Goal: Task Accomplishment & Management: Manage account settings

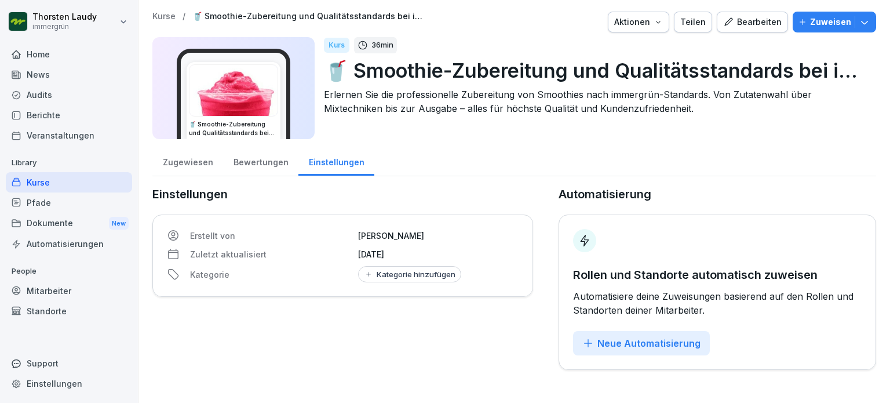
click at [30, 57] on div "Home" at bounding box center [69, 54] width 126 height 20
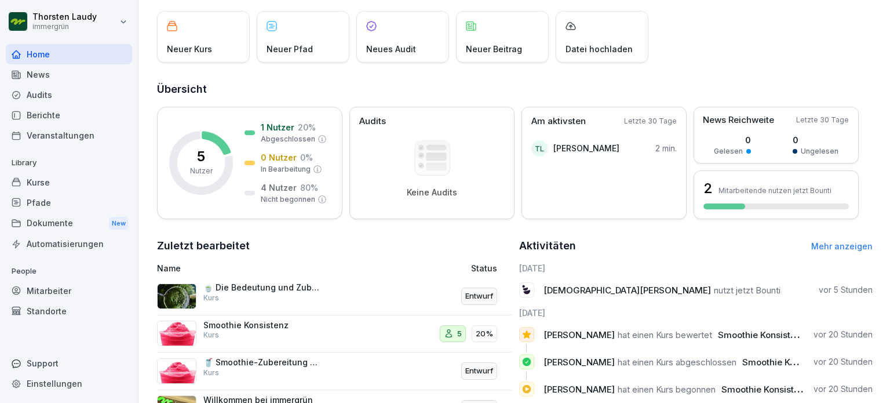
scroll to position [174, 0]
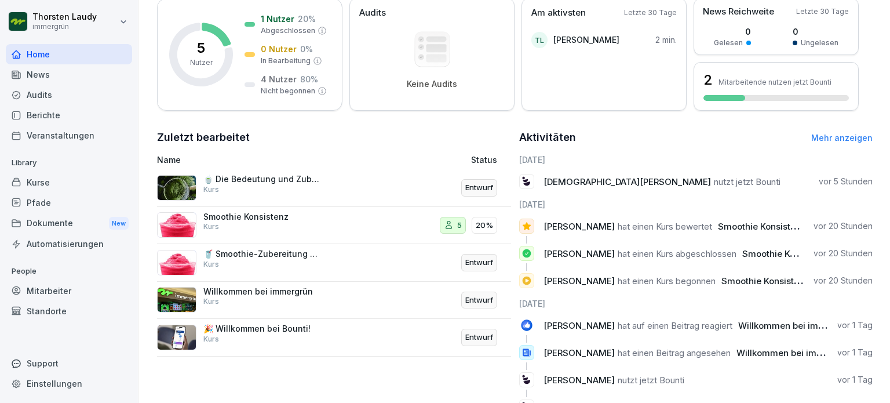
click at [242, 178] on p "🍵 Die Bedeutung und Zubereitung von immergrün Matchas" at bounding box center [261, 179] width 116 height 10
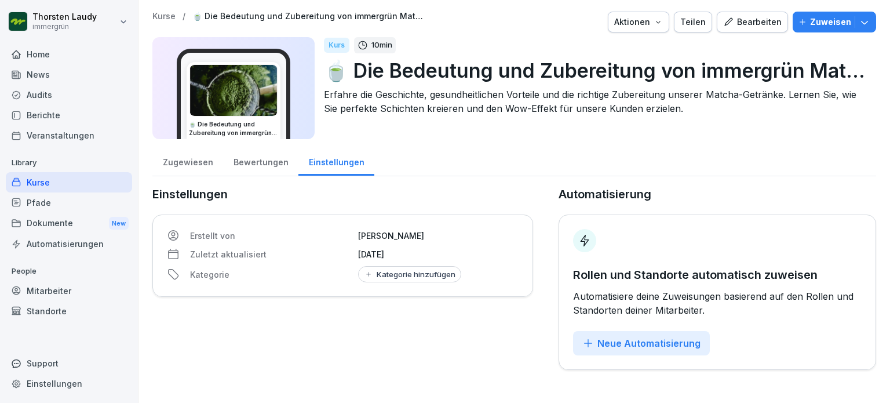
click at [752, 27] on div "Bearbeiten" at bounding box center [752, 22] width 59 height 13
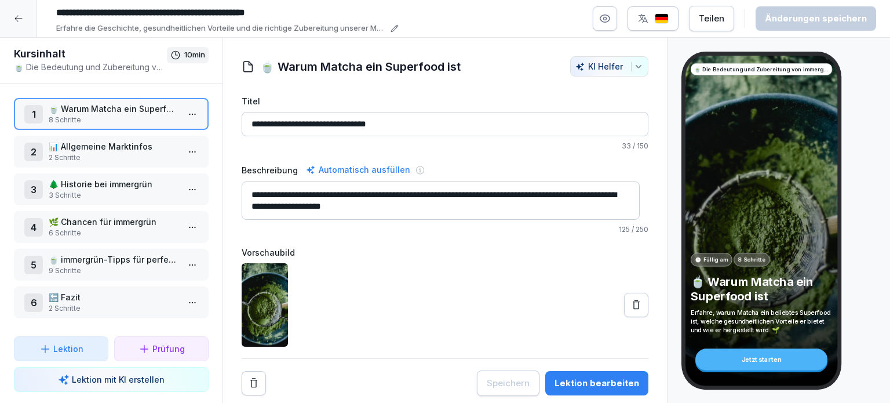
click at [102, 151] on p "📊 Allgemeine Marktinfos" at bounding box center [114, 146] width 130 height 12
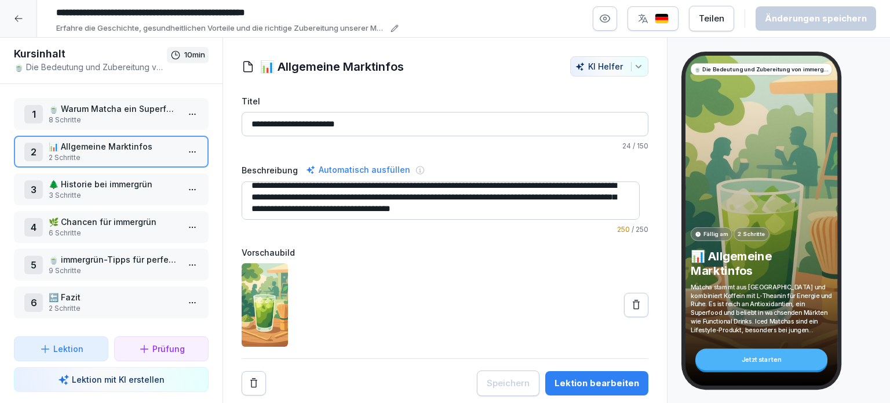
scroll to position [12, 0]
click at [67, 190] on p "3 Schritte" at bounding box center [114, 195] width 130 height 10
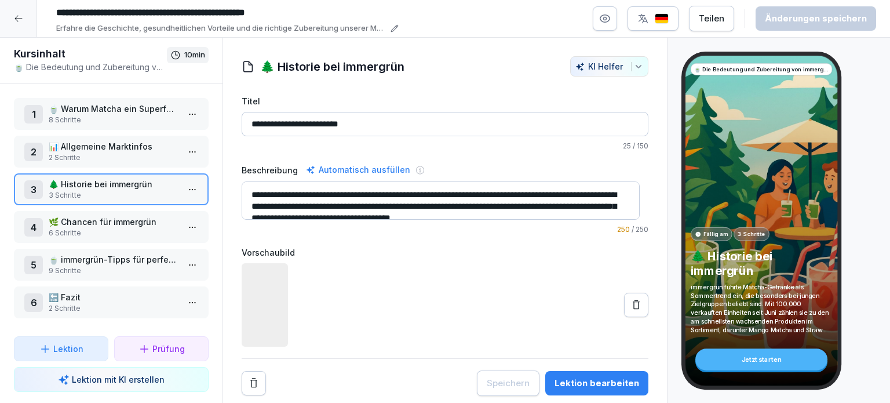
click at [118, 143] on p "📊 Allgemeine Marktinfos" at bounding box center [114, 146] width 130 height 12
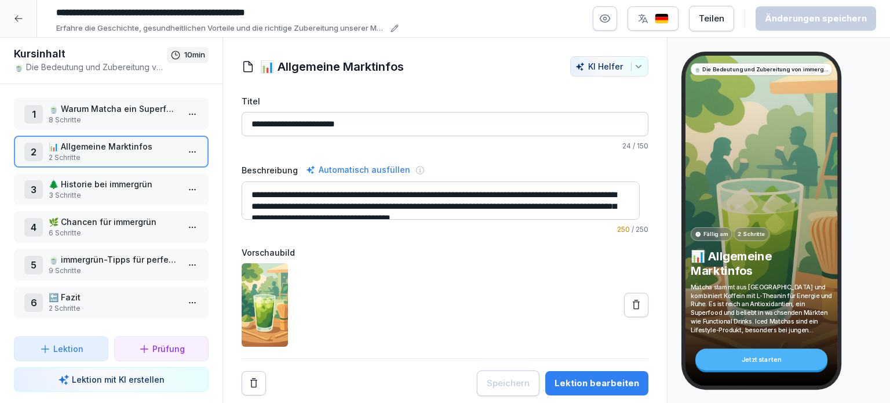
scroll to position [12, 0]
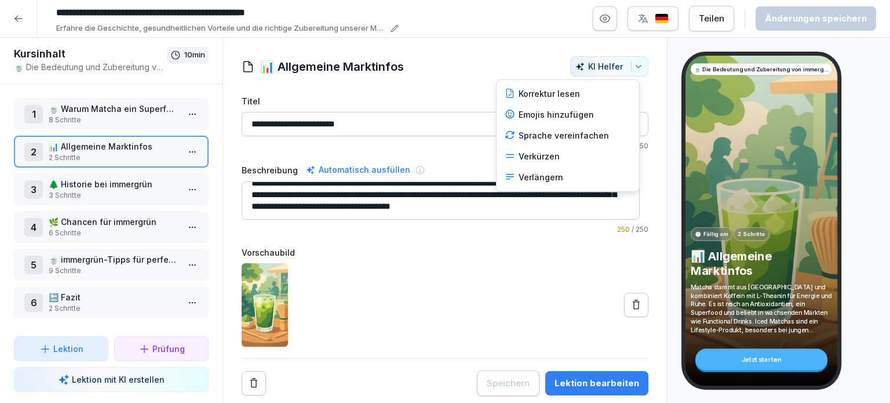
click at [634, 67] on icon "button" at bounding box center [638, 66] width 9 height 9
click at [552, 154] on div "Verkürzen" at bounding box center [568, 156] width 136 height 21
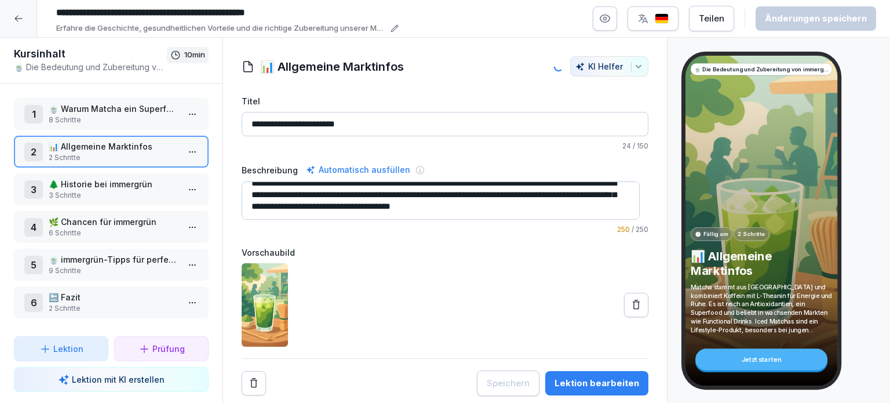
type input "**********"
type textarea "**********"
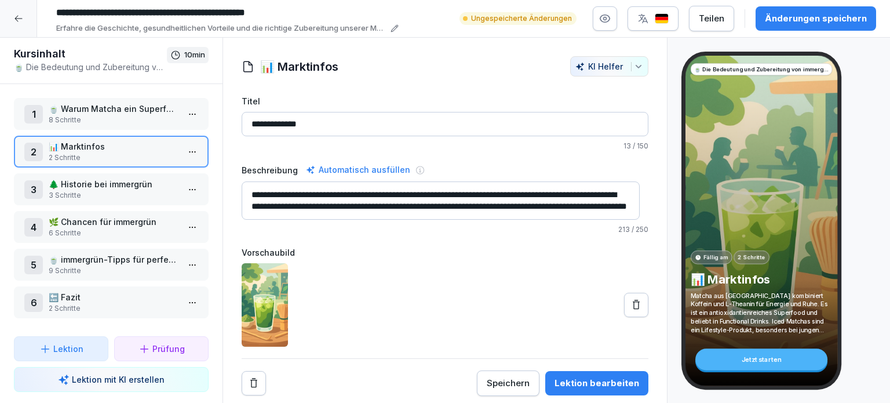
scroll to position [0, 0]
click at [630, 71] on button "KI Helfer" at bounding box center [609, 66] width 78 height 20
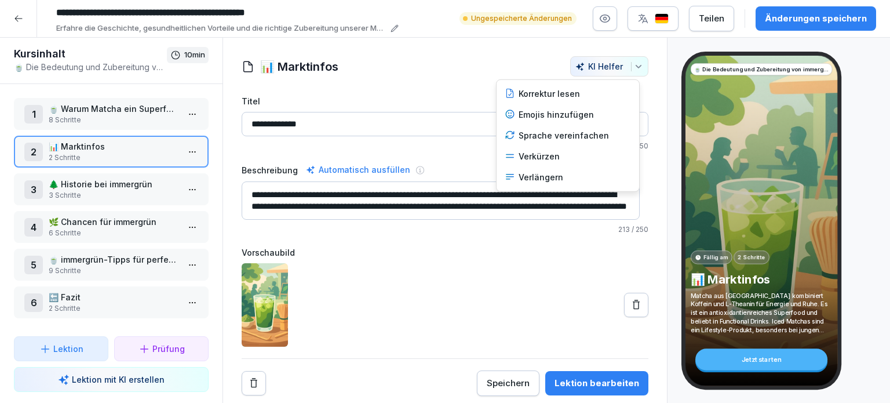
click at [523, 310] on html "**********" at bounding box center [445, 201] width 890 height 403
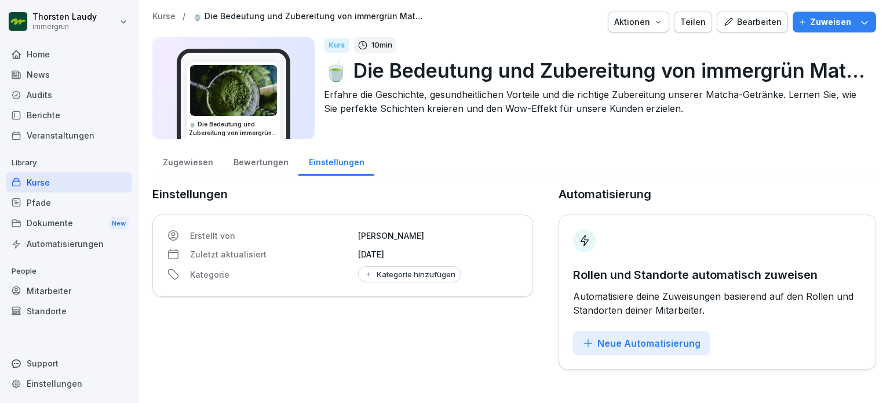
click at [239, 94] on img at bounding box center [233, 90] width 88 height 51
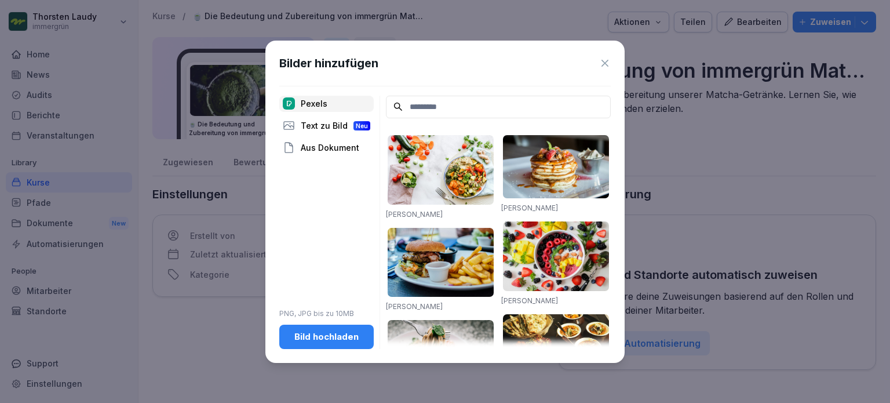
click at [602, 65] on icon at bounding box center [605, 63] width 12 height 12
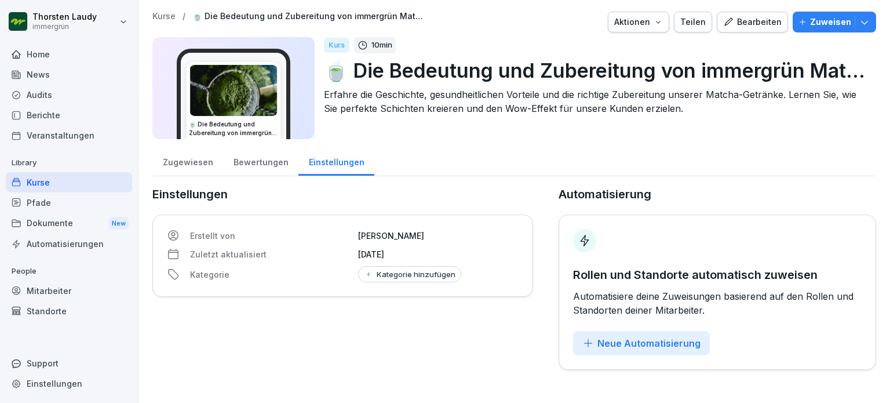
click at [37, 185] on div "Kurse" at bounding box center [69, 182] width 126 height 20
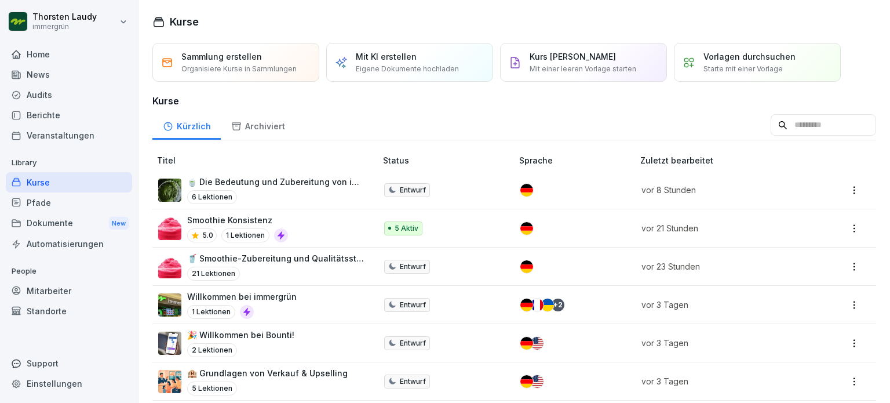
click at [248, 183] on p "🍵 Die Bedeutung und Zubereitung von immergrün Matchas" at bounding box center [275, 182] width 177 height 12
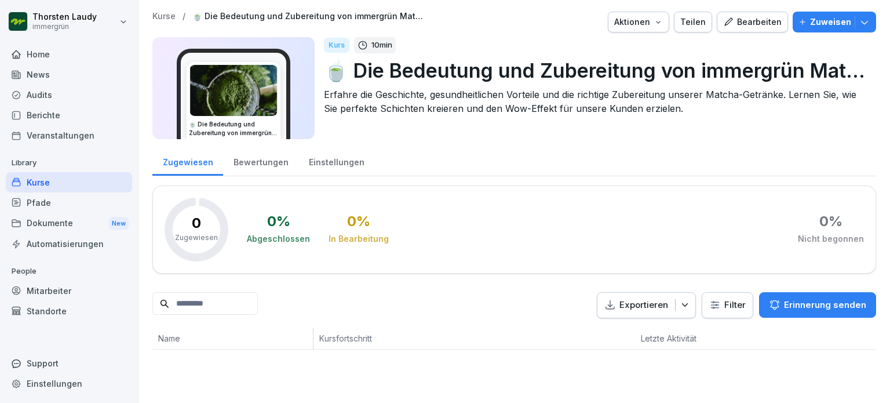
click at [755, 27] on div "Bearbeiten" at bounding box center [752, 22] width 59 height 13
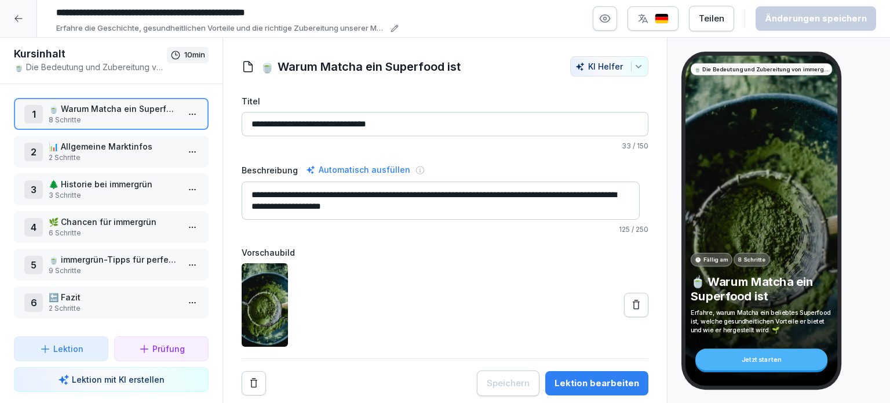
click at [555, 30] on div "**********" at bounding box center [463, 18] width 825 height 31
click at [21, 21] on icon at bounding box center [18, 18] width 9 height 9
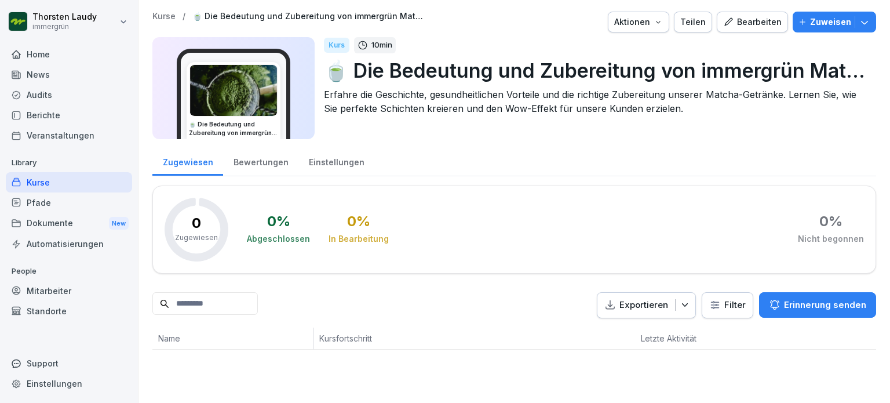
click at [747, 21] on div "Bearbeiten" at bounding box center [752, 22] width 59 height 13
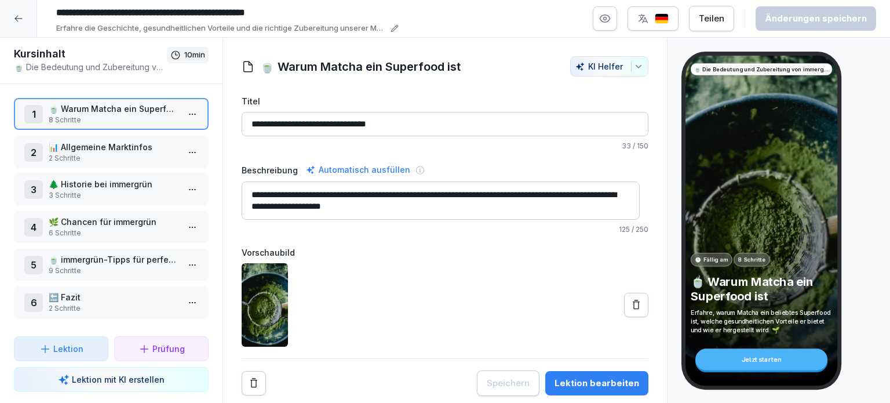
click at [106, 143] on p "📊 Allgemeine Marktinfos" at bounding box center [114, 147] width 130 height 12
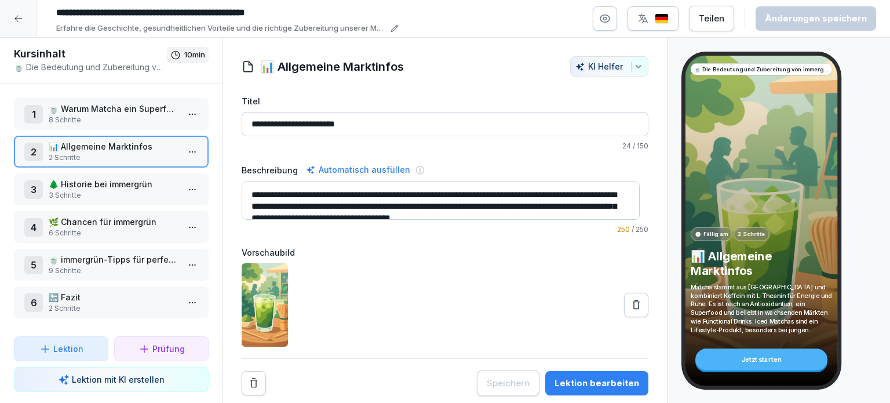
click at [111, 115] on p "8 Schritte" at bounding box center [114, 120] width 130 height 10
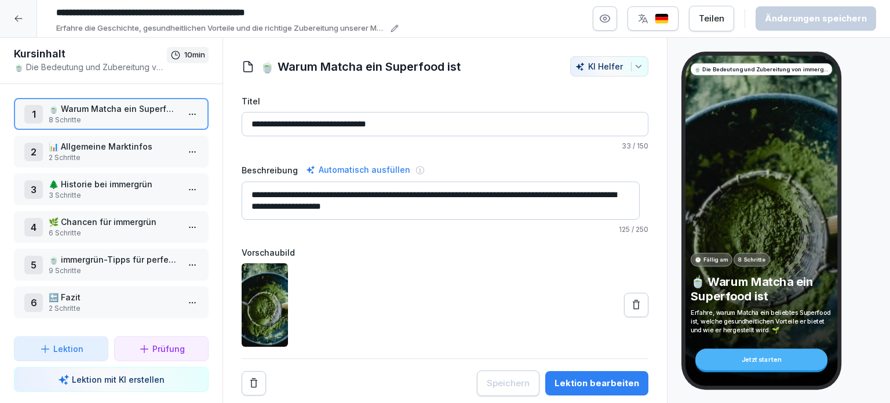
click at [115, 154] on p "2 Schritte" at bounding box center [114, 157] width 130 height 10
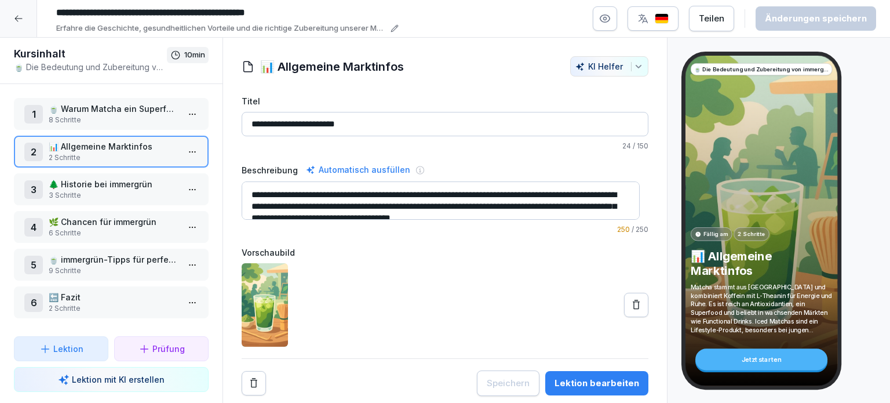
click at [100, 184] on p "🌲 Historie bei immergrün" at bounding box center [114, 184] width 130 height 12
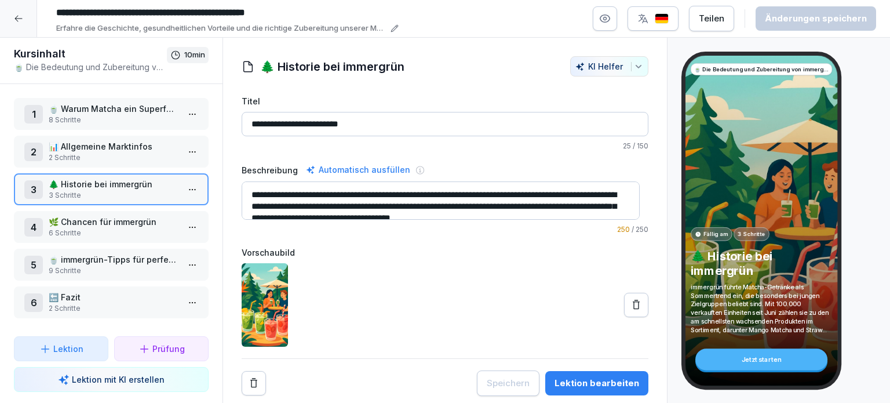
click at [102, 229] on p "6 Schritte" at bounding box center [114, 233] width 130 height 10
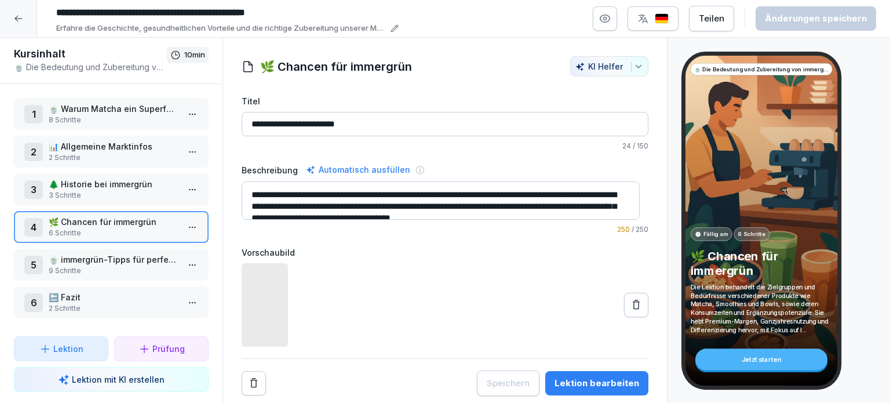
click at [70, 265] on p "9 Schritte" at bounding box center [114, 270] width 130 height 10
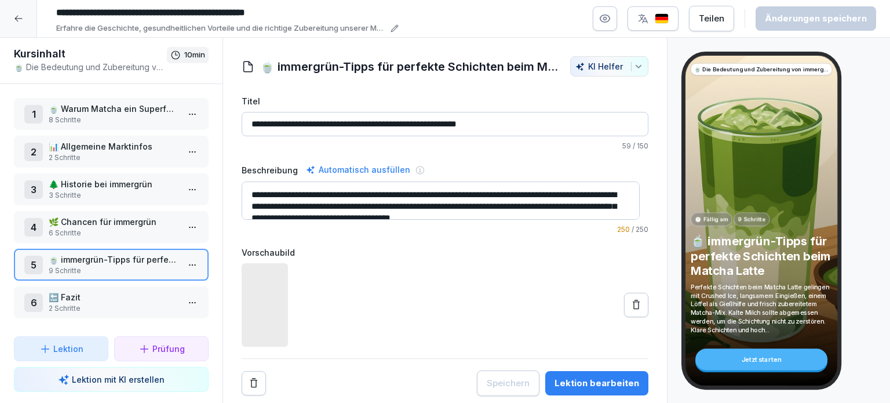
click at [83, 109] on p "🍵 Warum Matcha ein Superfood ist" at bounding box center [114, 109] width 130 height 12
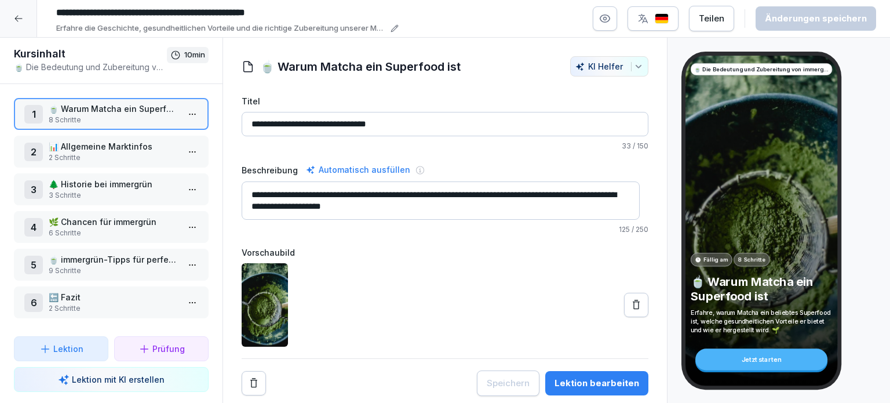
click at [19, 28] on div at bounding box center [18, 18] width 37 height 37
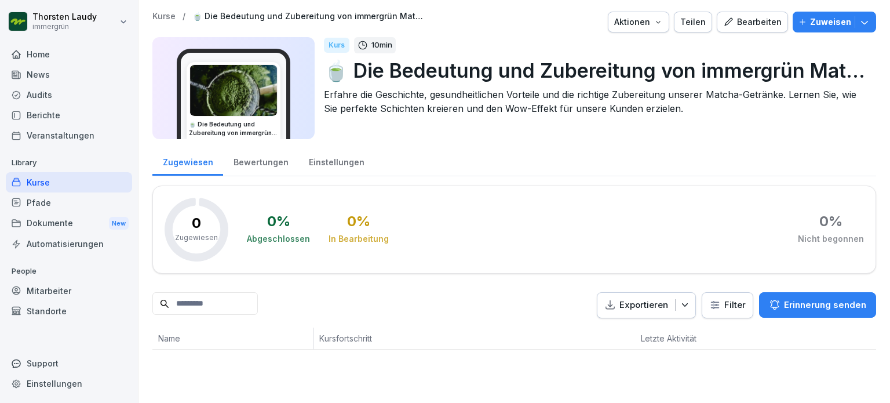
click at [753, 23] on div "Bearbeiten" at bounding box center [752, 22] width 59 height 13
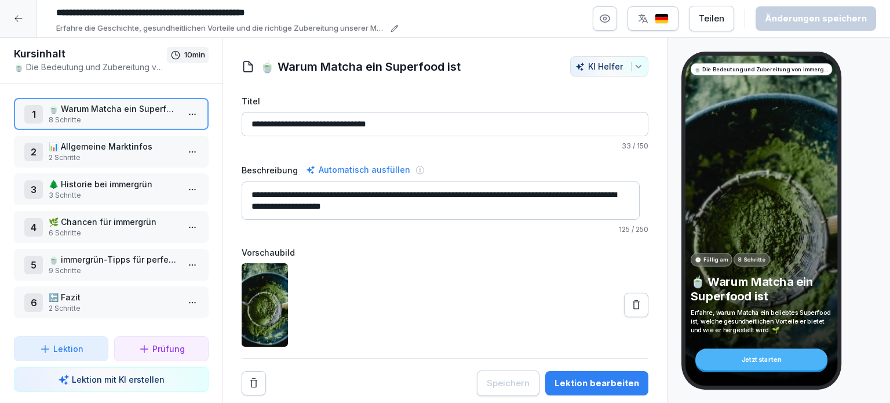
click at [20, 21] on icon at bounding box center [18, 18] width 9 height 9
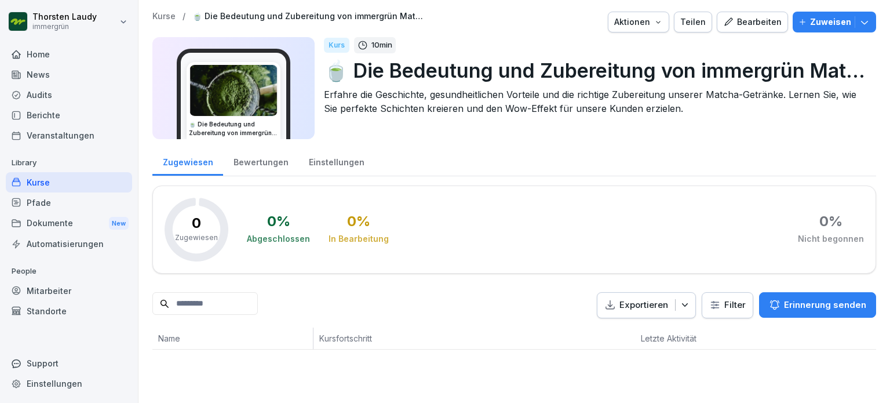
click at [752, 25] on div "Bearbeiten" at bounding box center [752, 22] width 59 height 13
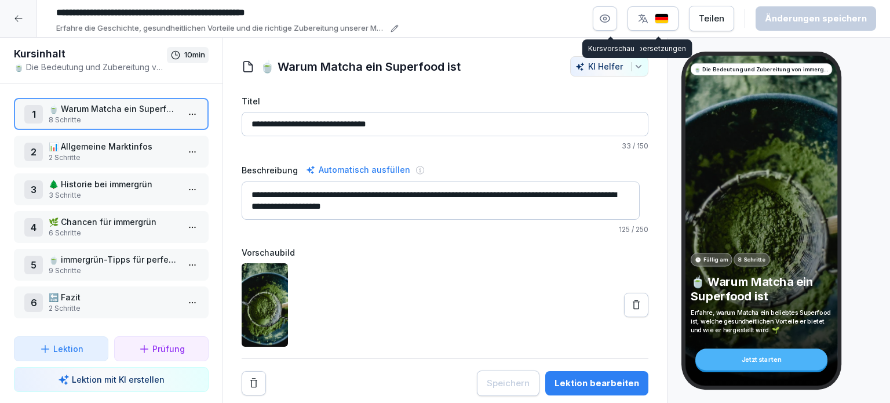
click at [609, 16] on icon "button" at bounding box center [605, 19] width 12 height 12
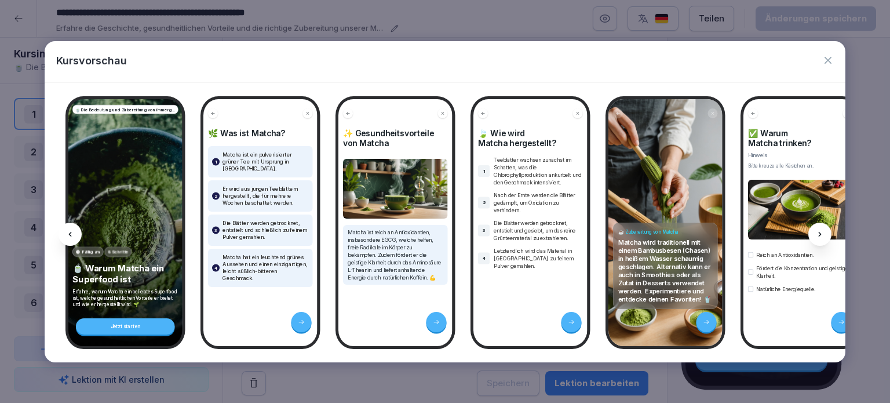
click at [822, 238] on icon at bounding box center [819, 233] width 9 height 9
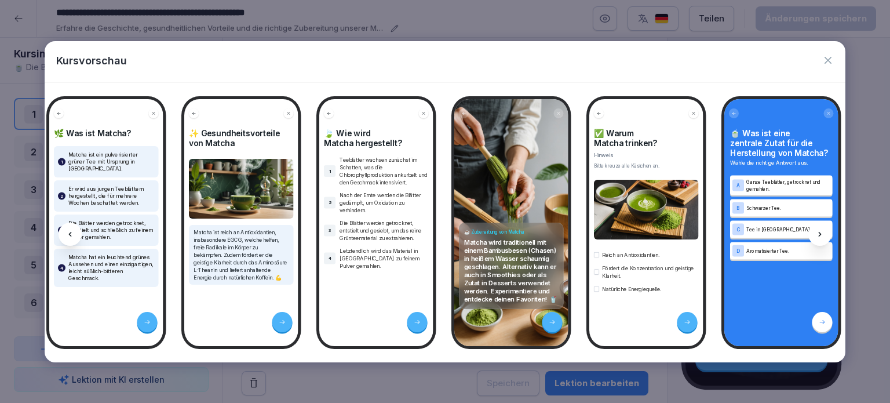
click at [822, 238] on icon at bounding box center [819, 233] width 9 height 9
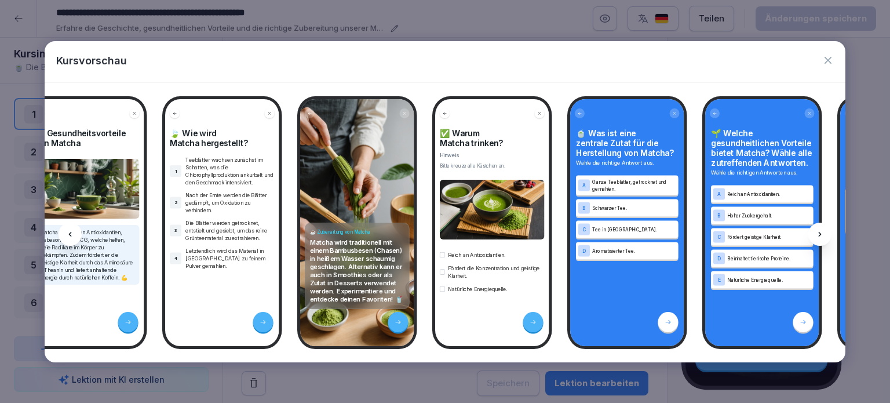
click at [822, 238] on icon at bounding box center [819, 233] width 9 height 9
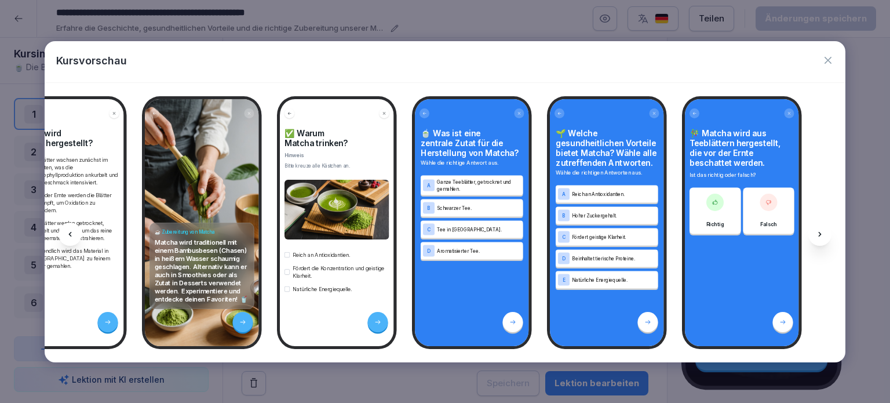
click at [822, 238] on icon at bounding box center [819, 233] width 9 height 9
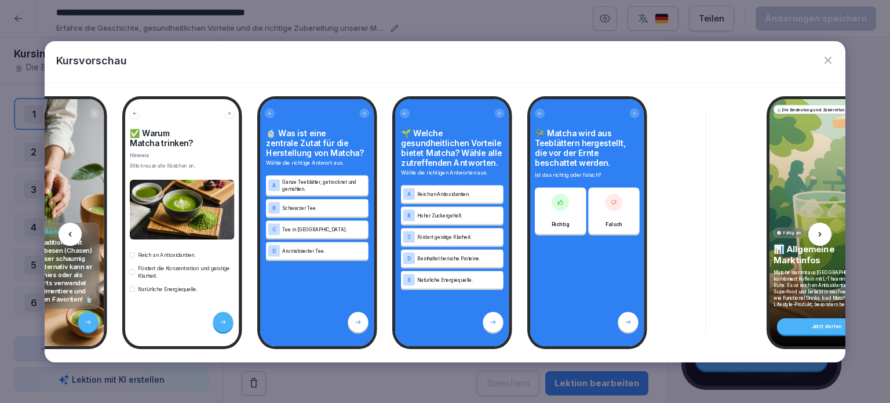
scroll to position [0, 618]
click at [822, 238] on icon at bounding box center [819, 233] width 9 height 9
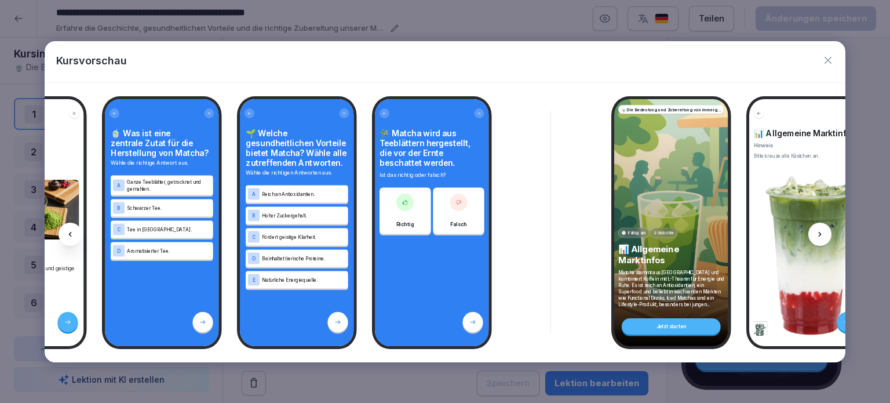
click at [822, 238] on icon at bounding box center [819, 233] width 9 height 9
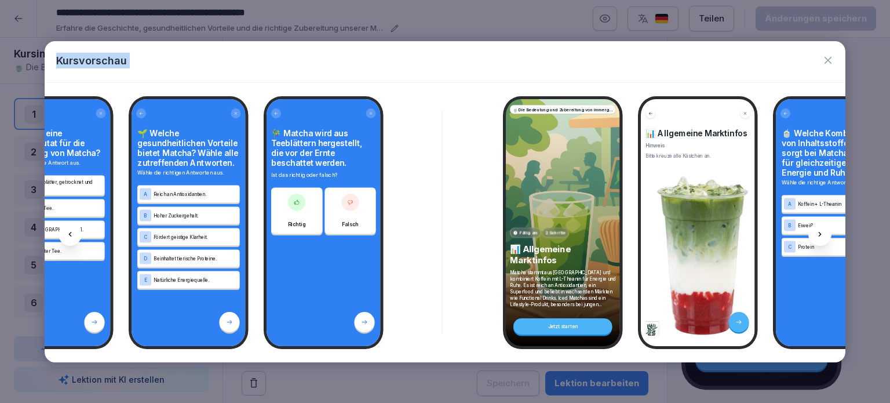
click at [822, 238] on icon at bounding box center [819, 233] width 9 height 9
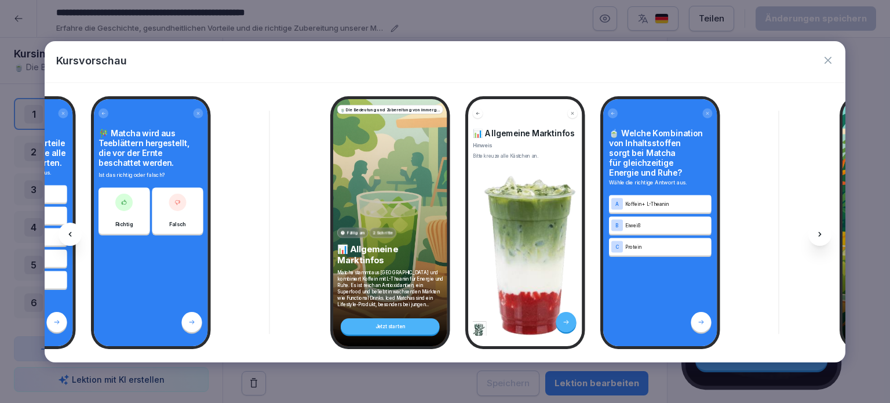
click at [822, 238] on icon at bounding box center [819, 233] width 9 height 9
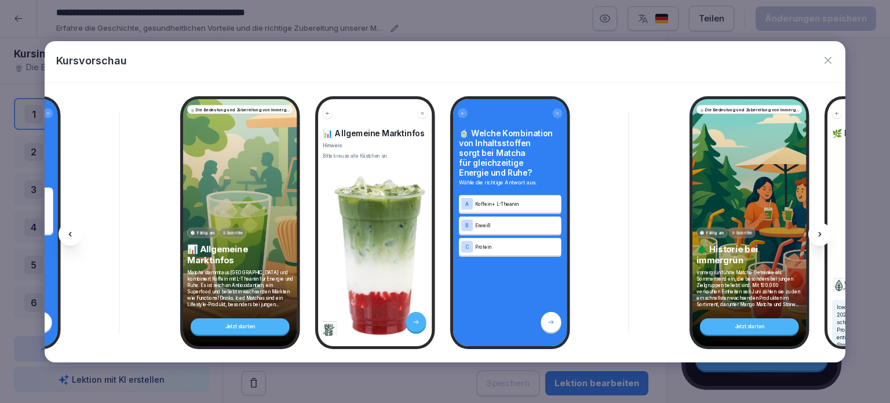
click at [822, 238] on icon at bounding box center [819, 233] width 9 height 9
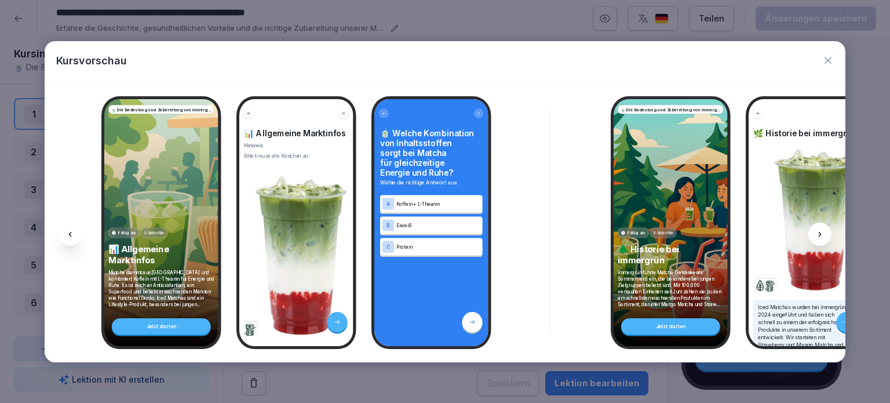
click at [822, 238] on icon at bounding box center [819, 233] width 9 height 9
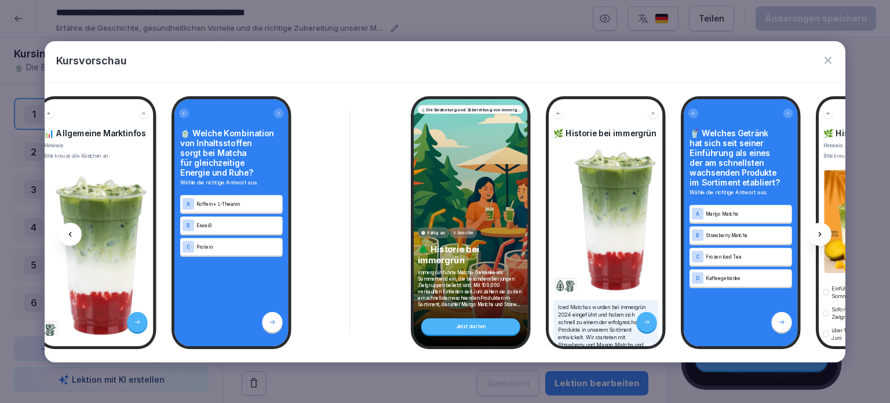
scroll to position [0, 1484]
click at [822, 238] on icon at bounding box center [819, 233] width 9 height 9
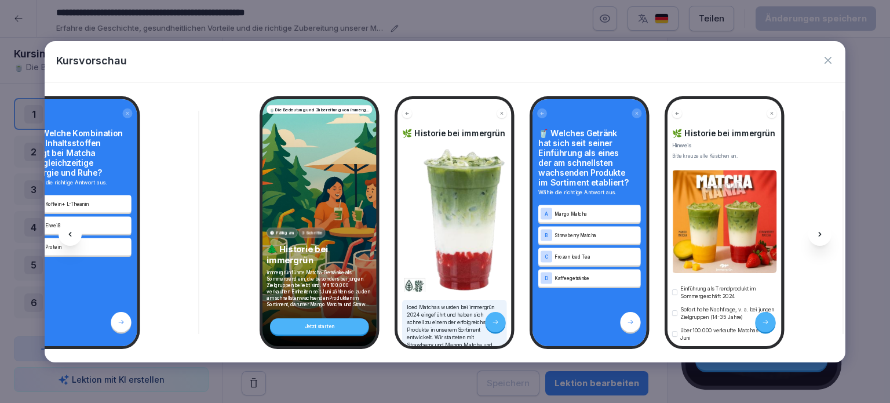
scroll to position [0, 1639]
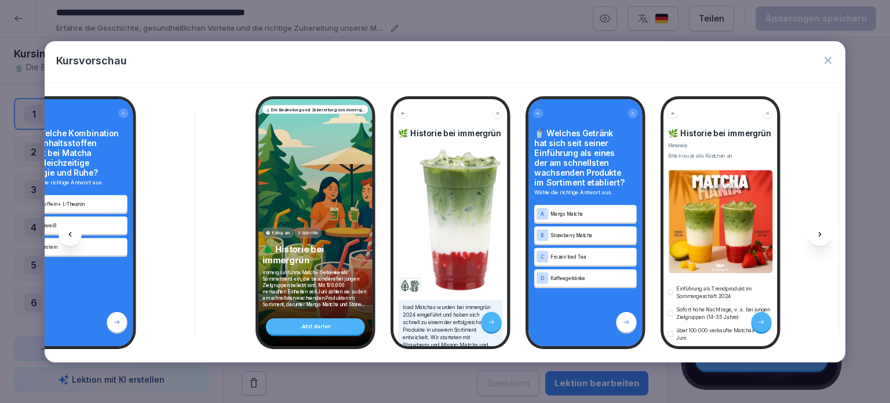
click at [822, 238] on icon at bounding box center [819, 233] width 9 height 9
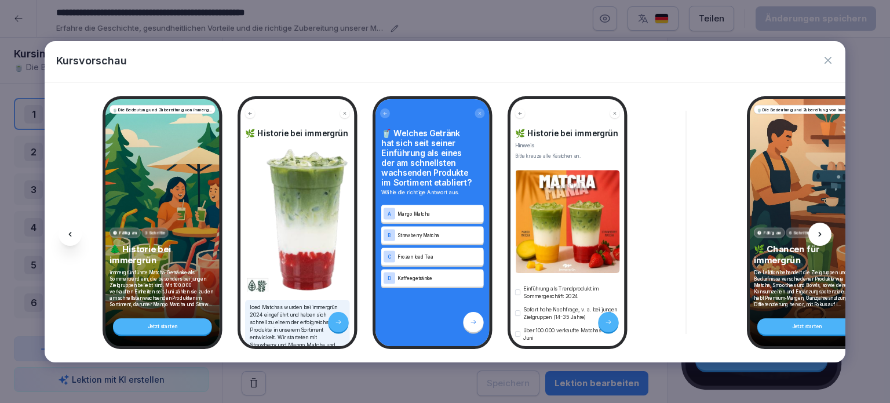
click at [822, 238] on icon at bounding box center [819, 233] width 9 height 9
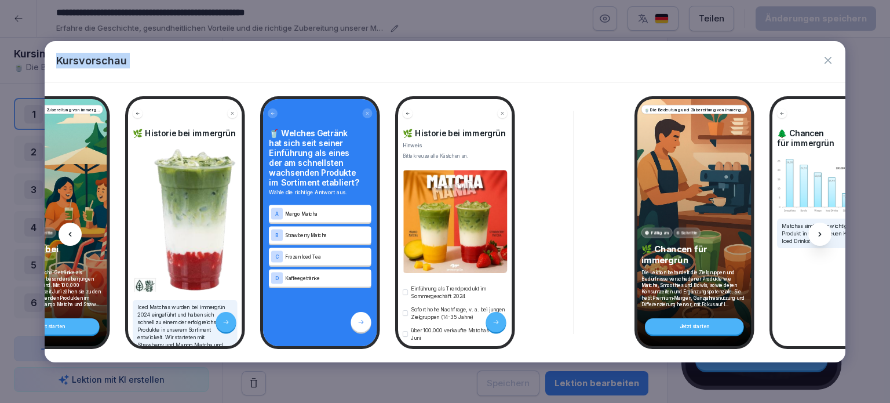
click at [822, 238] on icon at bounding box center [819, 233] width 9 height 9
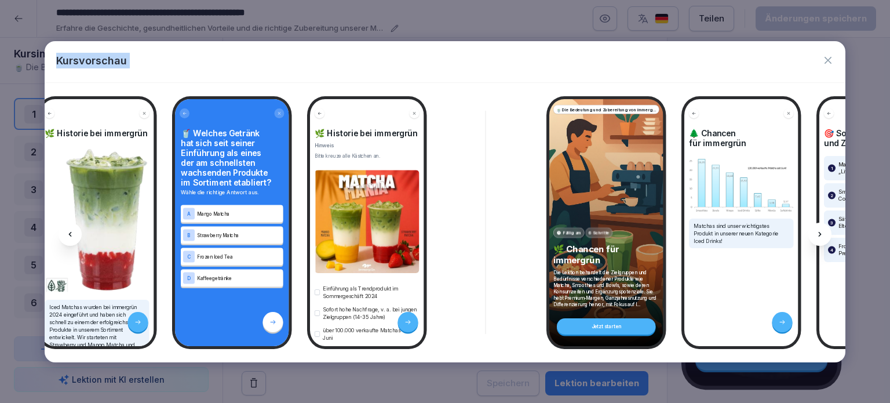
click at [822, 238] on icon at bounding box center [819, 233] width 9 height 9
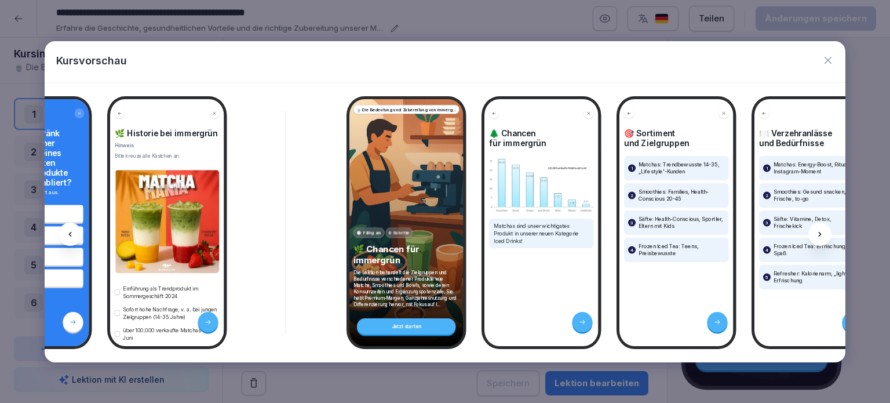
click at [822, 238] on icon at bounding box center [819, 233] width 9 height 9
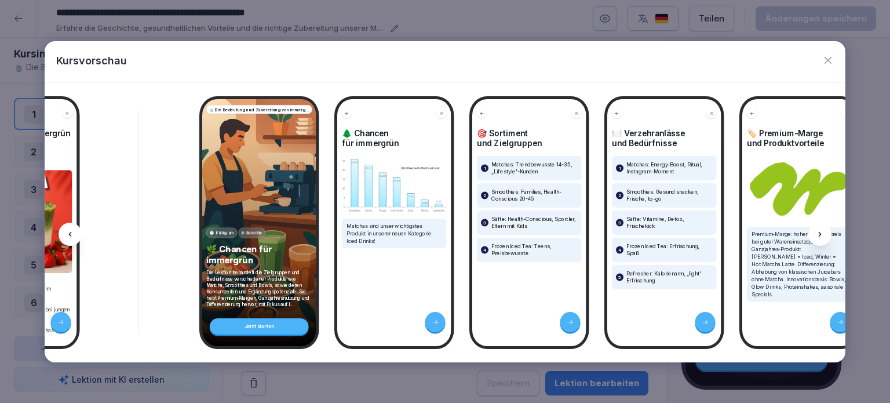
click at [822, 238] on icon at bounding box center [819, 233] width 9 height 9
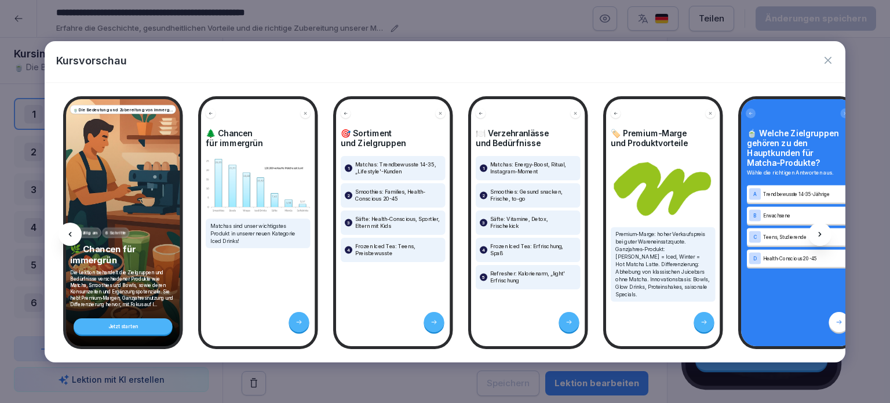
click at [822, 238] on icon at bounding box center [819, 233] width 9 height 9
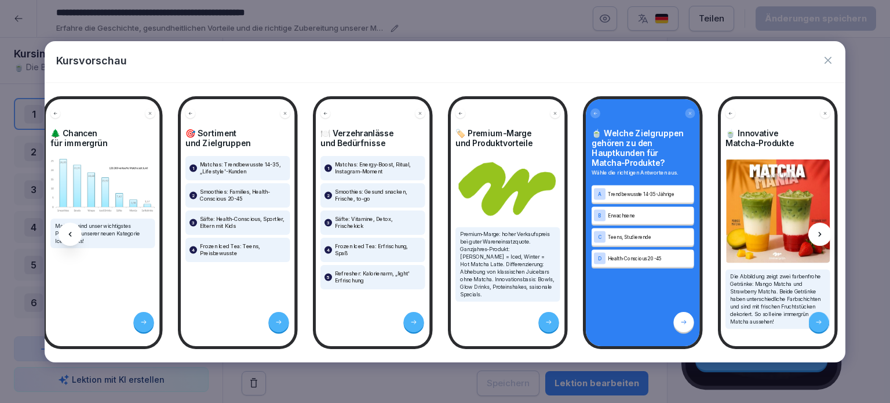
scroll to position [0, 2656]
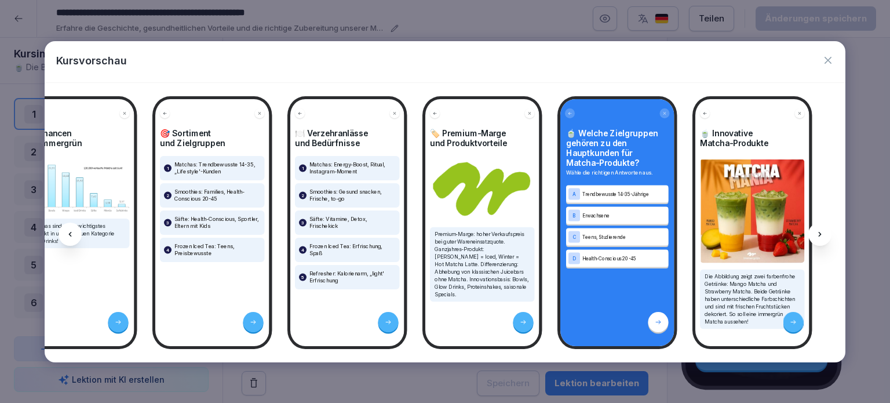
click at [830, 61] on icon "button" at bounding box center [828, 60] width 12 height 12
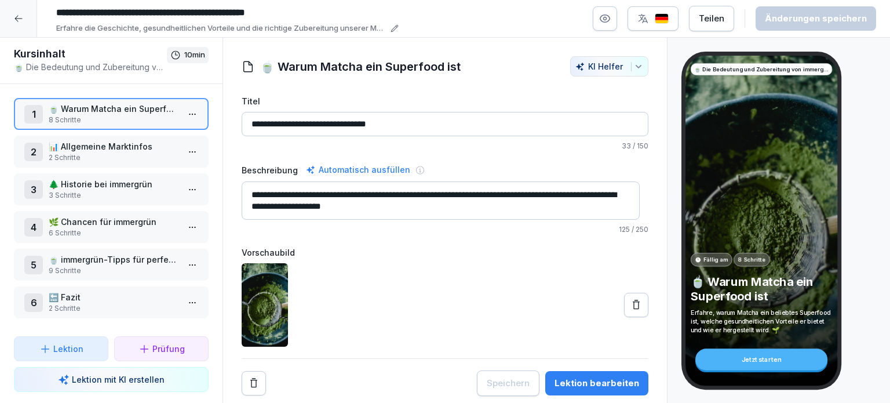
click at [184, 115] on html "**********" at bounding box center [445, 201] width 890 height 403
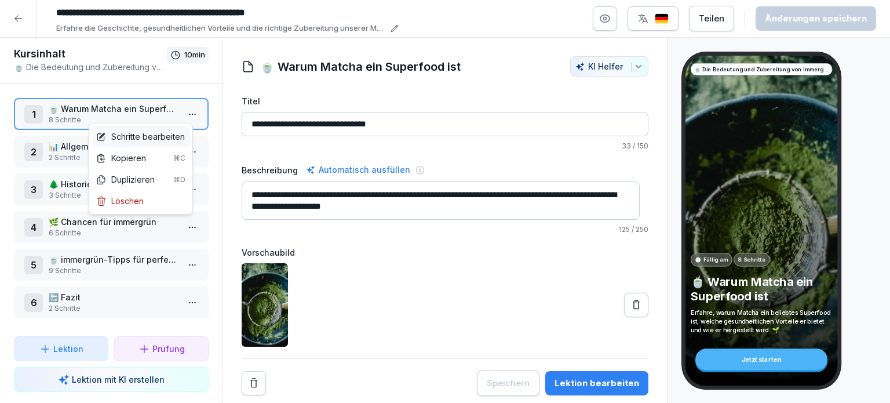
click at [167, 135] on div "Schritte bearbeiten" at bounding box center [140, 136] width 89 height 12
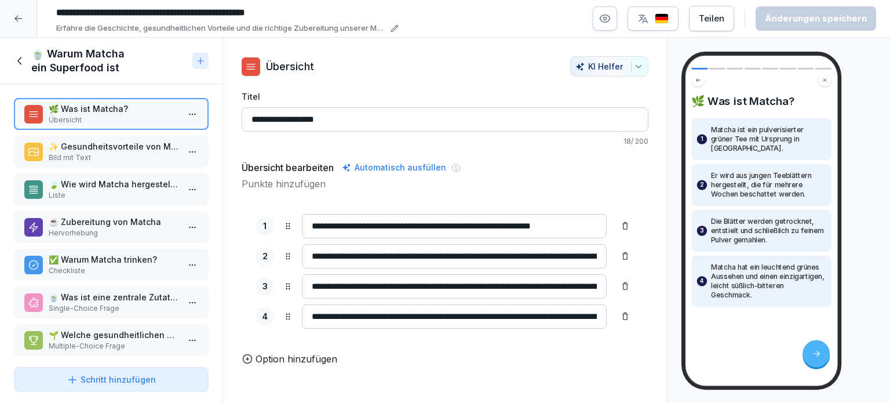
click at [16, 64] on icon at bounding box center [20, 60] width 13 height 13
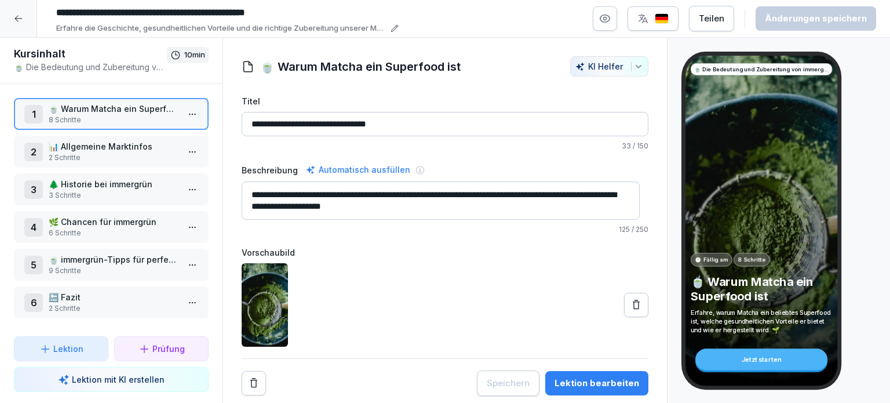
click at [129, 152] on p "2 Schritte" at bounding box center [114, 157] width 130 height 10
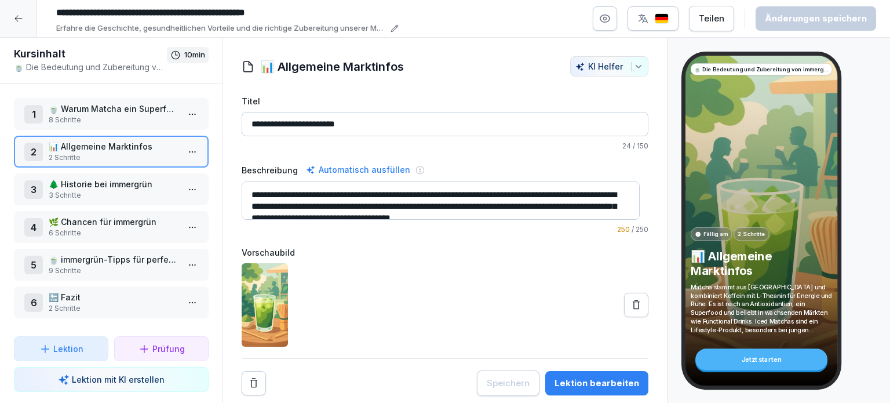
click at [111, 185] on p "🌲 Historie bei immergrün" at bounding box center [114, 184] width 130 height 12
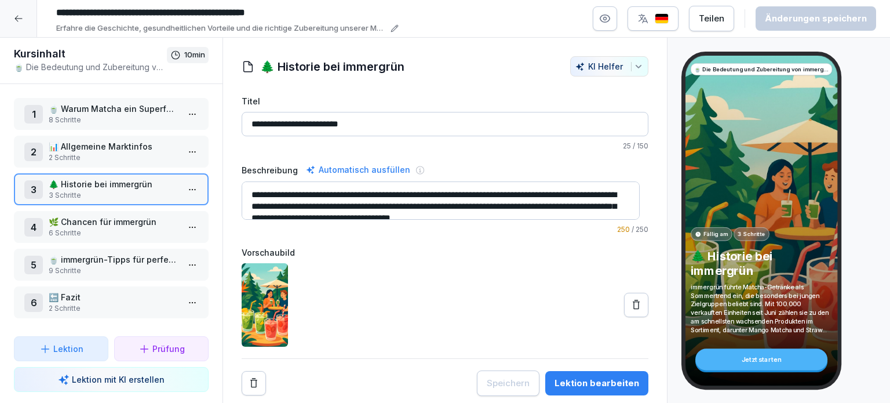
click at [118, 224] on p "🌿 Chancen für immergrün" at bounding box center [114, 222] width 130 height 12
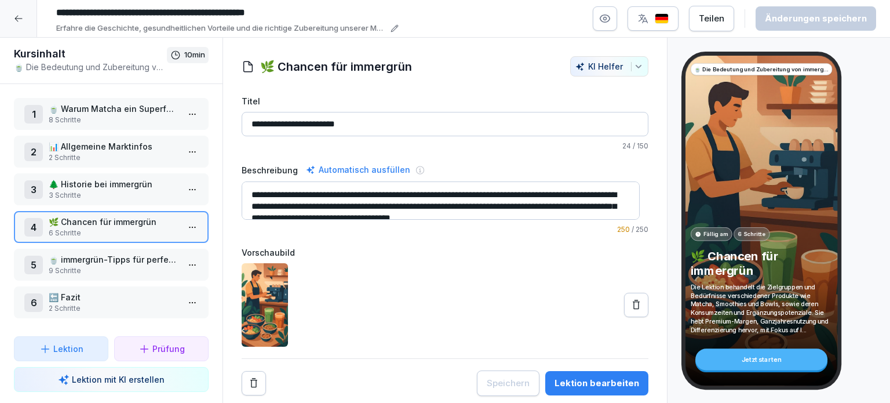
click at [116, 258] on p "🍵 immergrün-Tipps für perfekte Schichten beim Matcha Latte" at bounding box center [114, 259] width 130 height 12
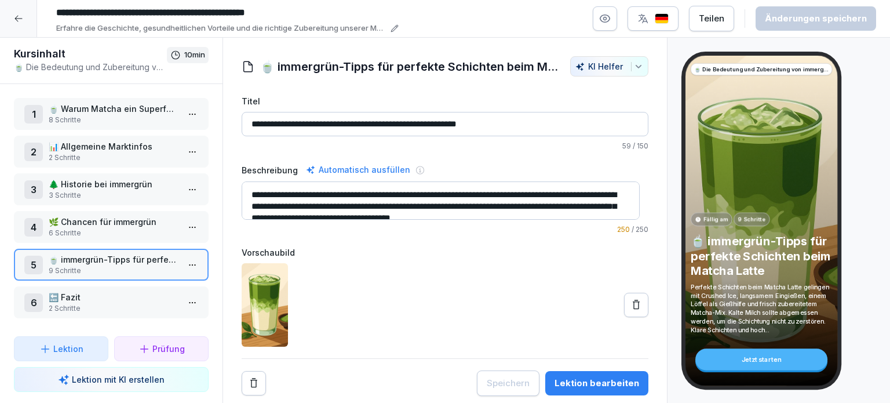
click at [74, 303] on p "2 Schritte" at bounding box center [114, 308] width 130 height 10
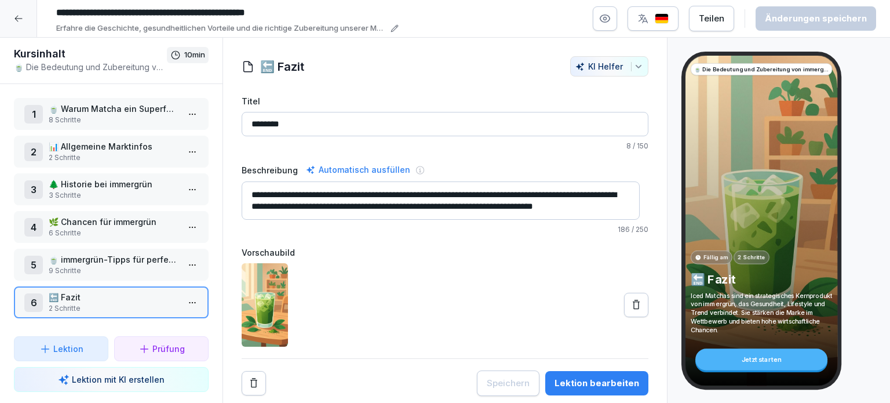
click at [85, 116] on p "8 Schritte" at bounding box center [114, 120] width 130 height 10
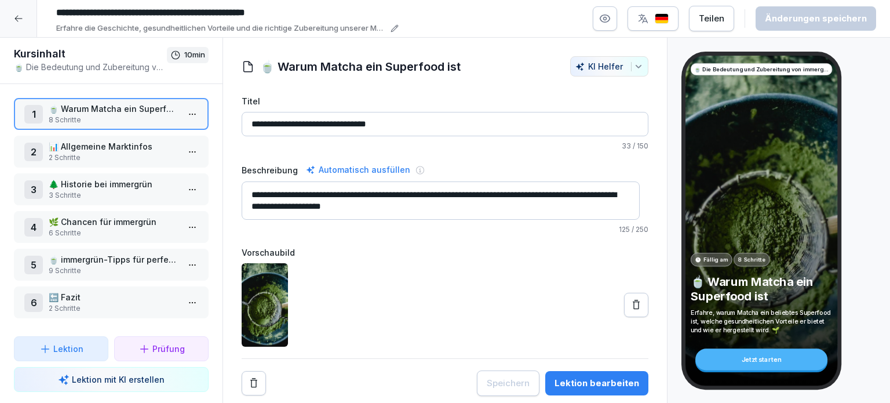
click at [16, 21] on icon at bounding box center [18, 18] width 9 height 9
